Goal: Check status: Check status

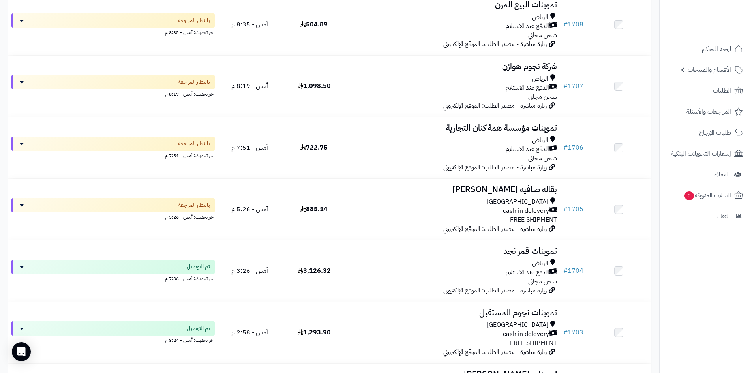
scroll to position [316, 0]
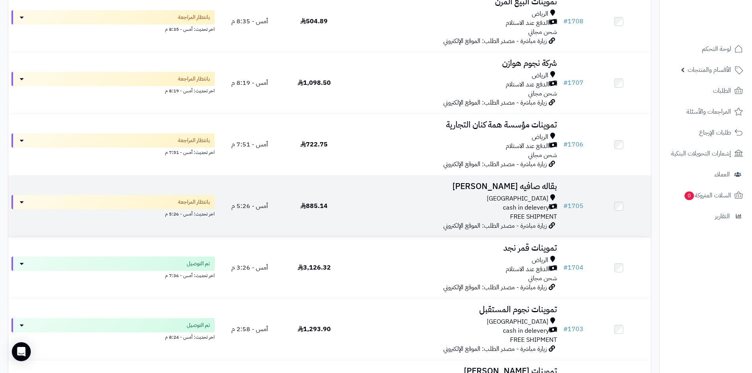
click at [502, 203] on div "cash in delevery" at bounding box center [453, 207] width 208 height 9
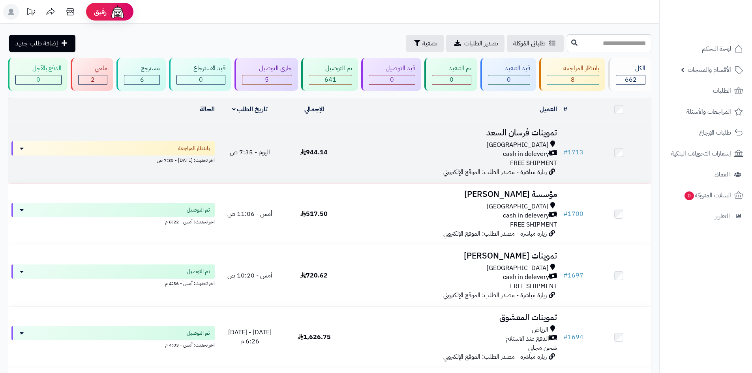
click at [481, 154] on div "cash in delevery" at bounding box center [453, 154] width 208 height 9
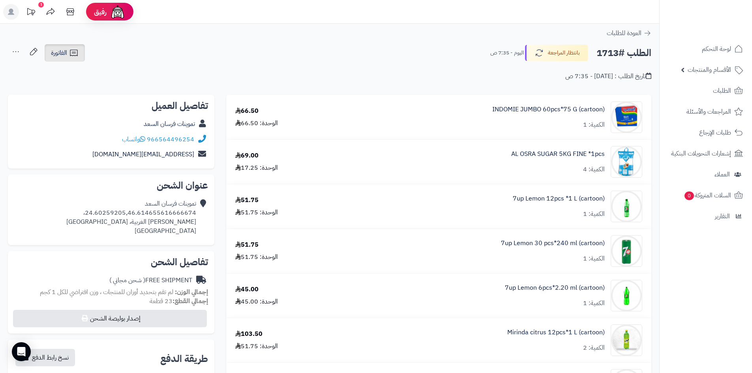
drag, startPoint x: 59, startPoint y: 55, endPoint x: 68, endPoint y: 65, distance: 13.4
click at [59, 55] on span "الفاتورة" at bounding box center [59, 52] width 16 height 9
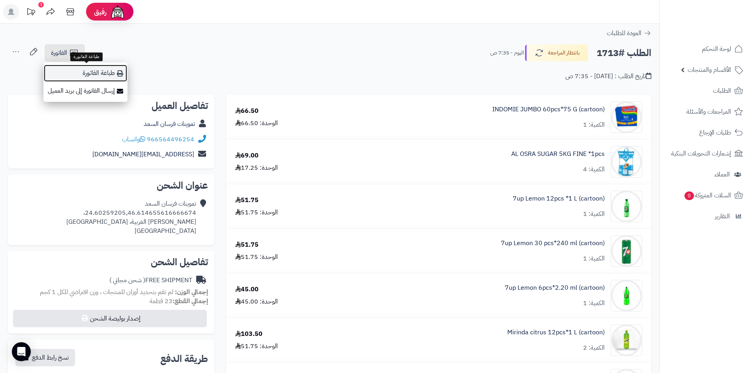
click at [72, 70] on link "طباعة الفاتورة" at bounding box center [85, 73] width 84 height 18
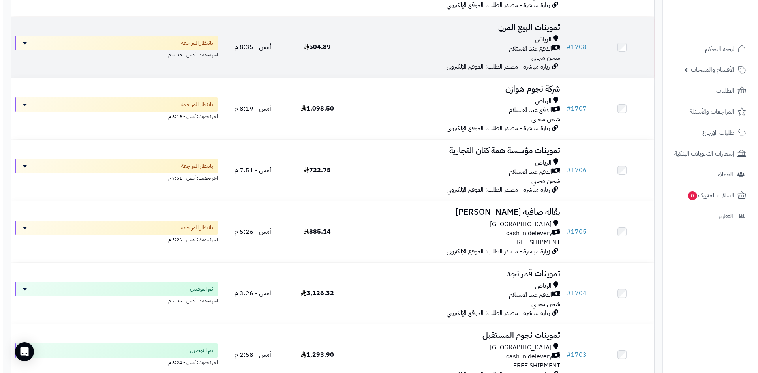
scroll to position [276, 0]
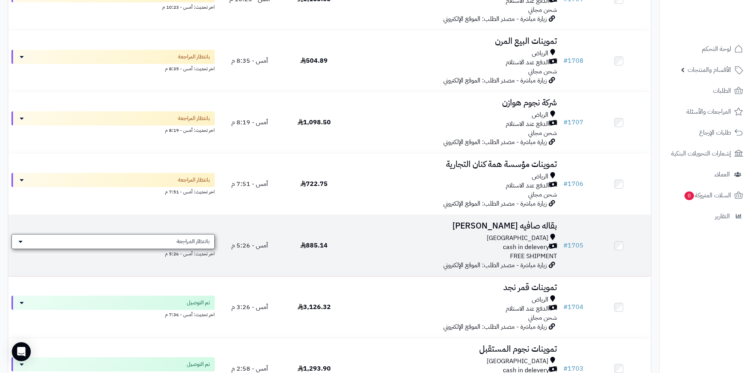
click at [201, 240] on span "بانتظار المراجعة" at bounding box center [193, 242] width 33 height 8
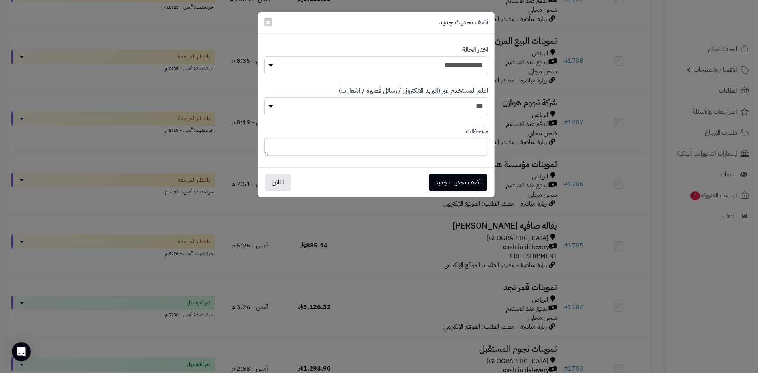
click at [395, 66] on select "**********" at bounding box center [376, 65] width 224 height 18
select select "*"
click at [264, 56] on select "**********" at bounding box center [376, 65] width 224 height 18
click at [449, 182] on button "أضف تحديث جديد" at bounding box center [458, 181] width 58 height 17
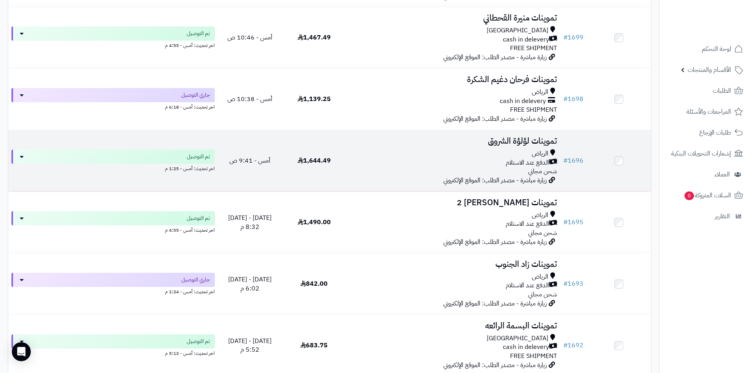
scroll to position [894, 0]
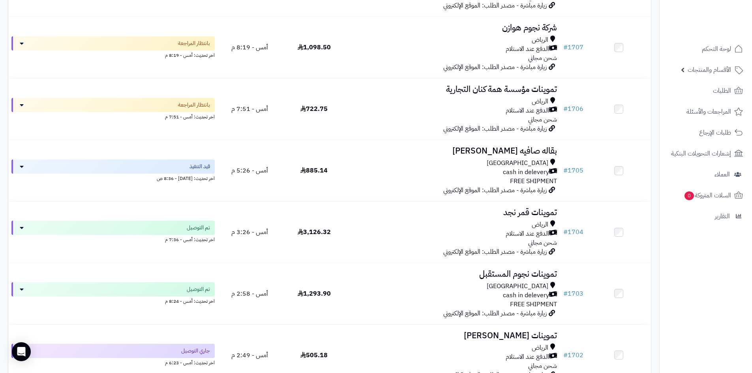
scroll to position [302, 0]
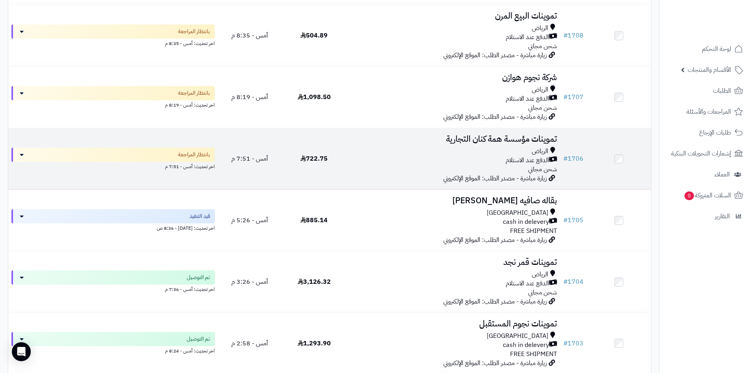
click at [423, 162] on div "الدفع عند الاستلام" at bounding box center [453, 160] width 208 height 9
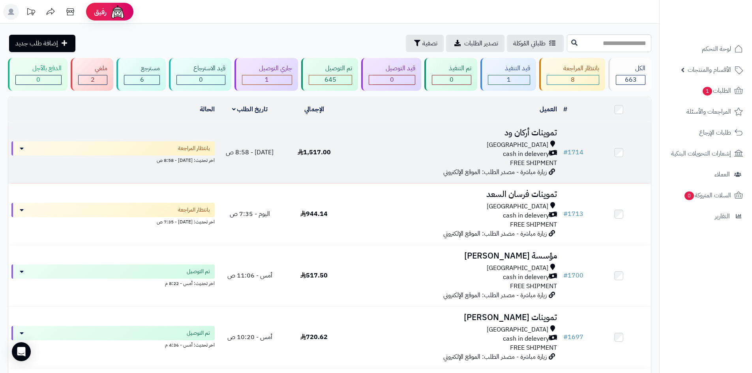
click at [290, 155] on td "1,517.00" at bounding box center [314, 152] width 64 height 61
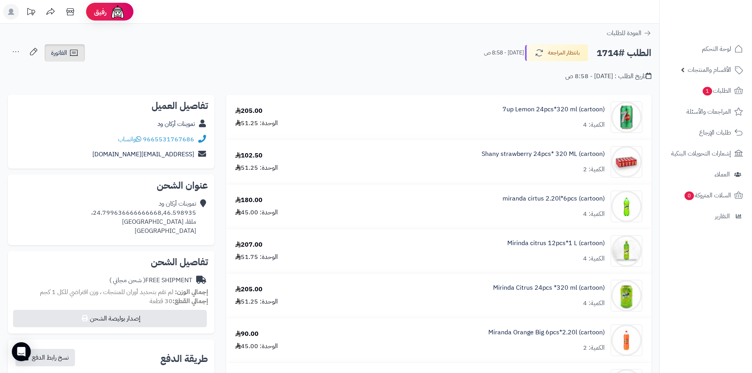
click at [67, 52] on span "الفاتورة" at bounding box center [59, 52] width 16 height 9
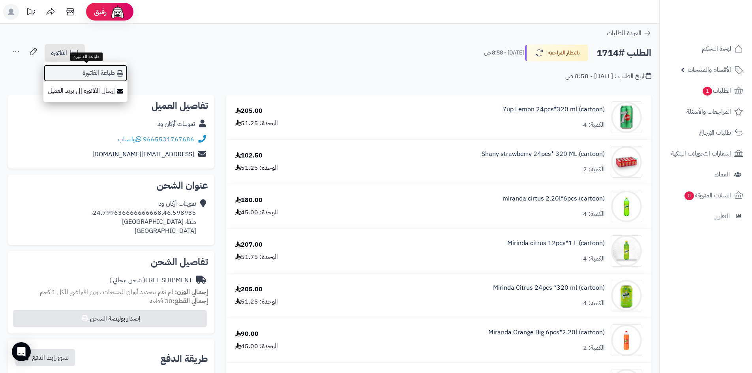
click at [71, 69] on link "طباعة الفاتورة" at bounding box center [85, 73] width 84 height 18
